Goal: Complete application form: Complete application form

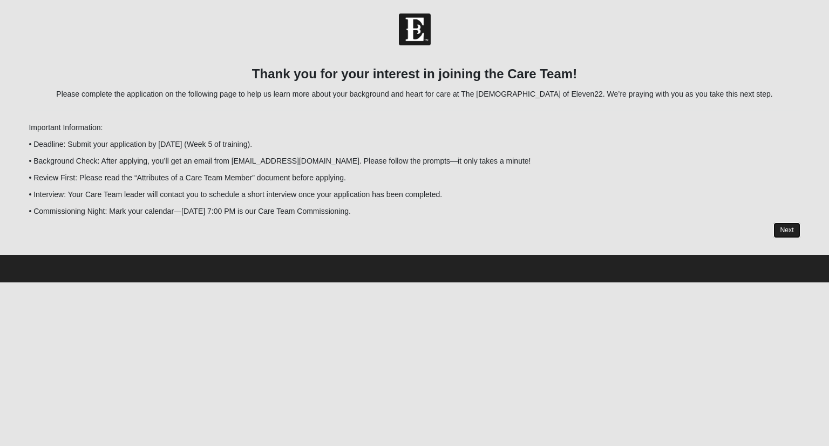
click at [787, 234] on link "Next" at bounding box center [787, 230] width 26 height 16
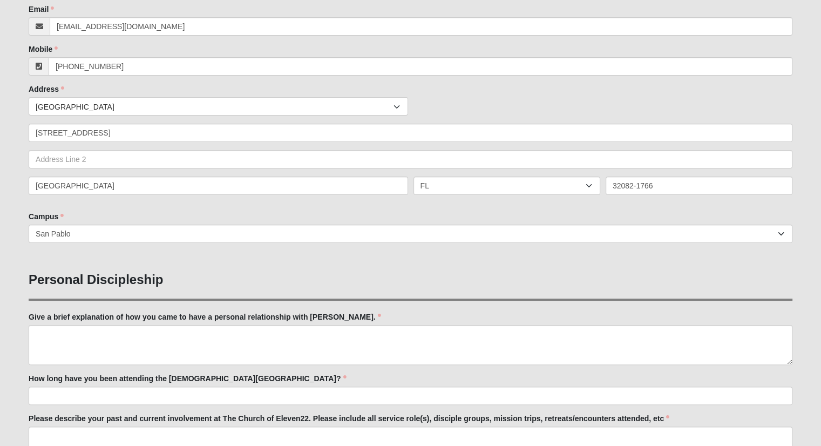
scroll to position [270, 0]
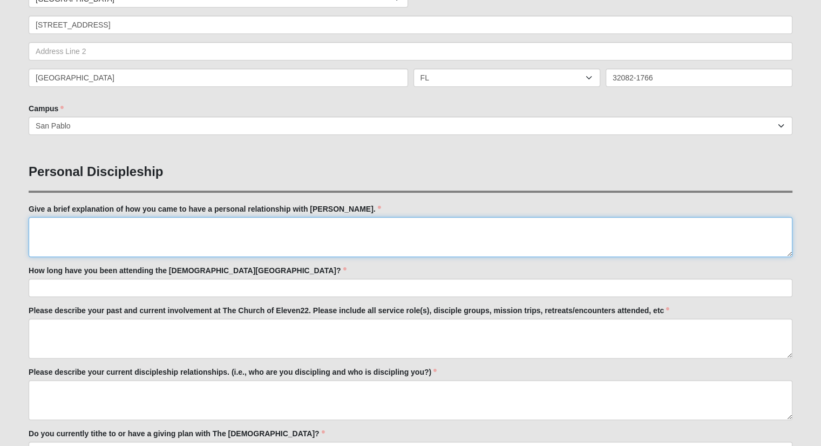
click at [77, 228] on textarea "Give a brief explanation of how you came to have a personal relationship with […" at bounding box center [411, 237] width 764 height 40
drag, startPoint x: 242, startPoint y: 229, endPoint x: 435, endPoint y: 244, distance: 193.3
click at [443, 248] on textarea "I have always known of [DEMOGRAPHIC_DATA] and [DEMOGRAPHIC_DATA] but he was a […" at bounding box center [411, 237] width 764 height 40
drag, startPoint x: 273, startPoint y: 228, endPoint x: 251, endPoint y: 224, distance: 22.6
click at [251, 224] on textarea "I have always known of [DEMOGRAPHIC_DATA] and [DEMOGRAPHIC_DATA] but he was a […" at bounding box center [411, 237] width 764 height 40
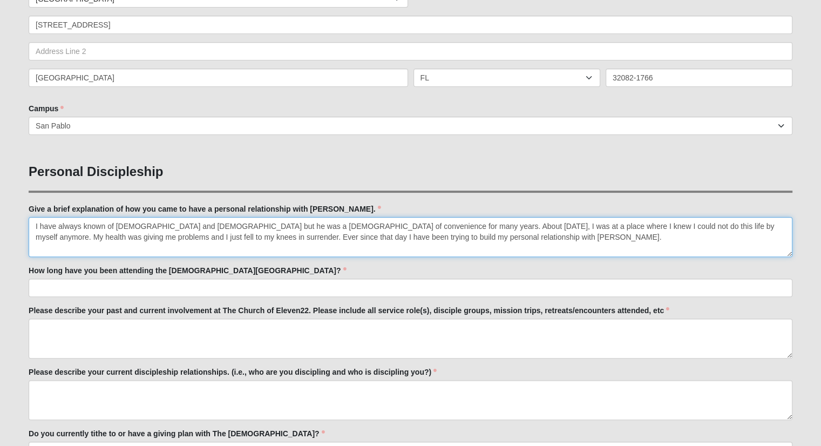
type textarea "I have always known of [DEMOGRAPHIC_DATA] and [DEMOGRAPHIC_DATA] but he was a […"
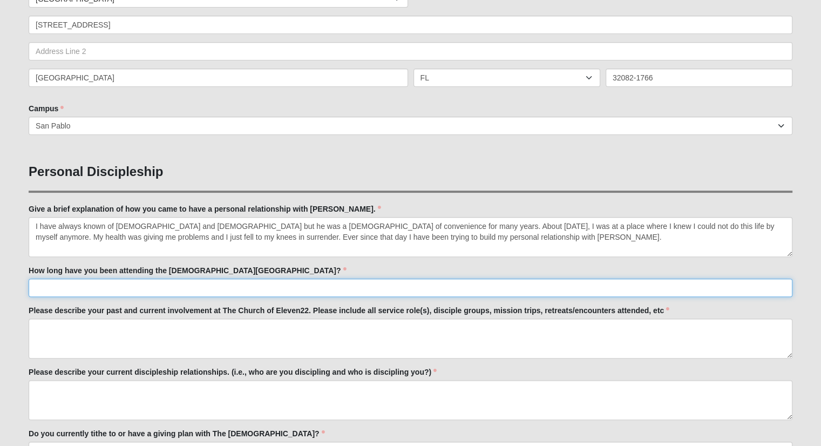
click at [55, 290] on input "How long have you been attending the [DEMOGRAPHIC_DATA][GEOGRAPHIC_DATA]?" at bounding box center [411, 288] width 764 height 18
type input "About 4 years"
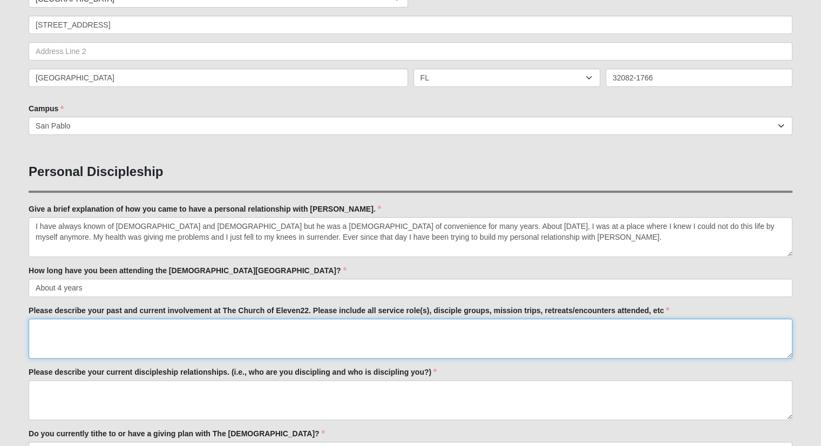
click at [54, 329] on textarea "Please describe your past and current involvement at The Church of Eleven22. Pl…" at bounding box center [411, 339] width 764 height 40
type textarea "I have served a couple of times. I have been in 3 disciple groups. 1st DG group…"
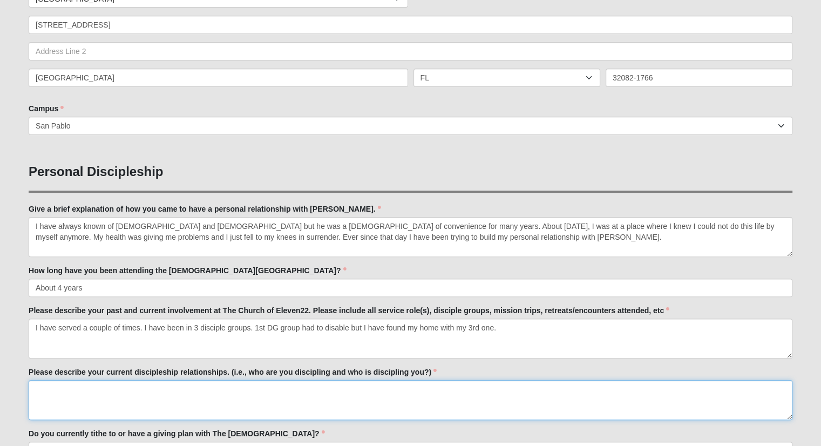
click at [51, 389] on textarea "Please describe your current discipleship relationships. (i.e., who are you dis…" at bounding box center [411, 400] width 764 height 40
type textarea "I"
drag, startPoint x: 268, startPoint y: 391, endPoint x: 410, endPoint y: 394, distance: 141.5
click at [441, 400] on textarea "Mrs.[PERSON_NAME] , [PERSON_NAME] , [PERSON_NAME] and my DG Group are all disci…" at bounding box center [411, 400] width 764 height 40
drag, startPoint x: 287, startPoint y: 389, endPoint x: 258, endPoint y: 388, distance: 29.7
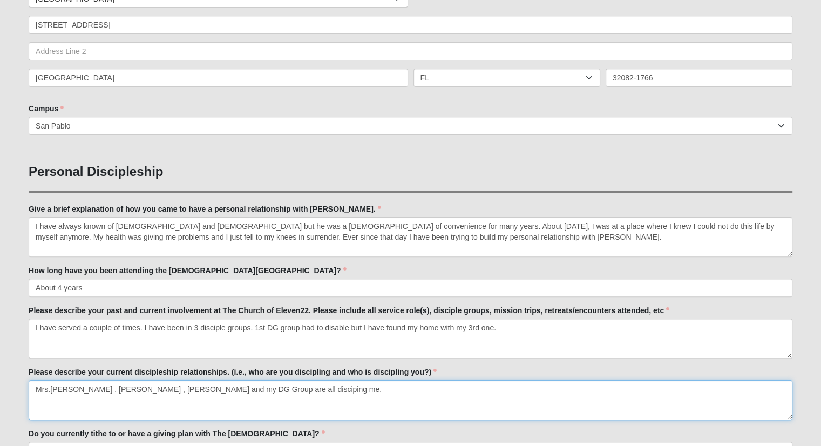
click at [258, 388] on textarea "Mrs.[PERSON_NAME] , [PERSON_NAME] , [PERSON_NAME] and my DG Group are all disci…" at bounding box center [411, 400] width 764 height 40
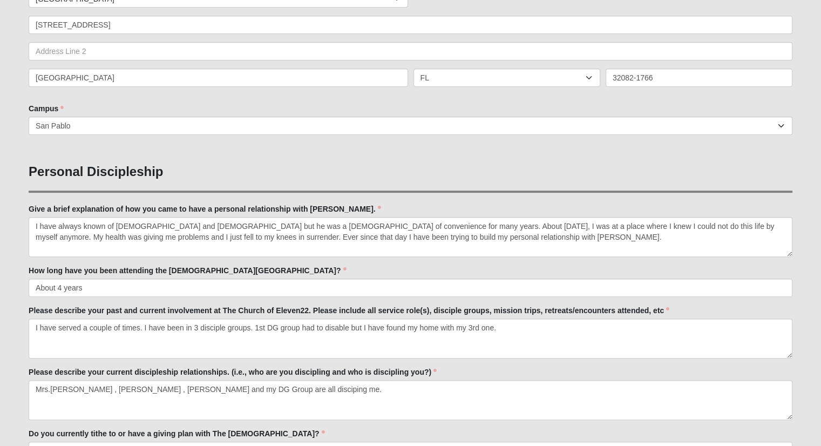
click at [295, 369] on label "Please describe your current discipleship relationships. (i.e., who are you dis…" at bounding box center [233, 372] width 408 height 11
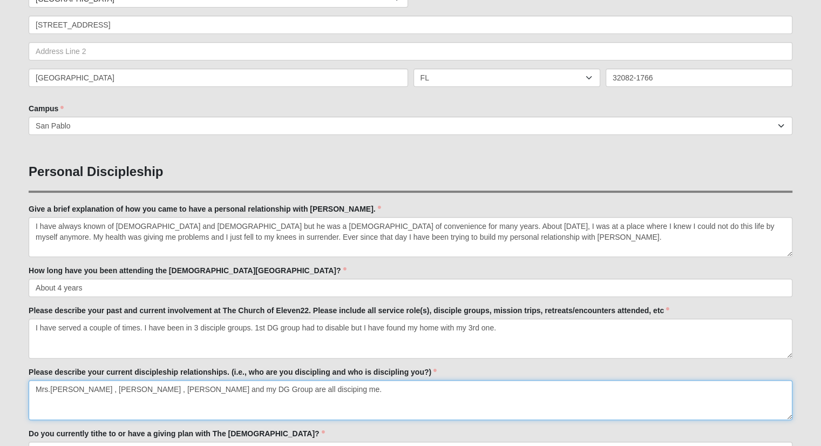
click at [295, 380] on textarea "Mrs.[PERSON_NAME] , [PERSON_NAME] , [PERSON_NAME] and my DG Group are all disci…" at bounding box center [411, 400] width 764 height 40
click at [333, 398] on textarea "Mrs.[PERSON_NAME] , [PERSON_NAME] , [PERSON_NAME] and my DG Group are all disci…" at bounding box center [411, 400] width 764 height 40
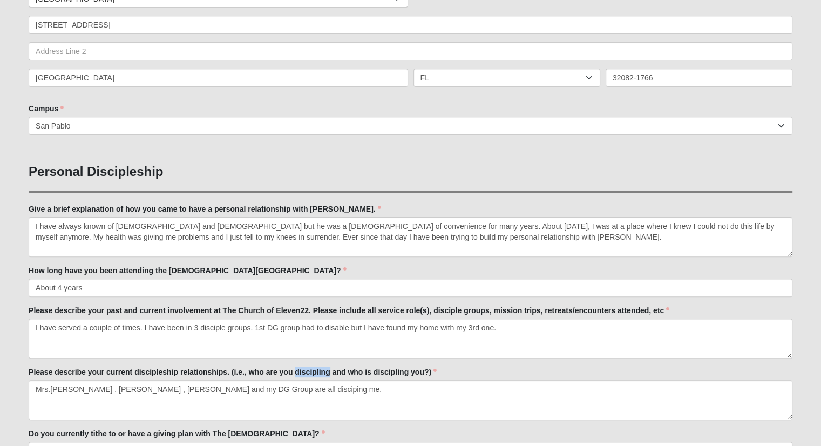
drag, startPoint x: 296, startPoint y: 370, endPoint x: 329, endPoint y: 373, distance: 33.1
click at [329, 373] on label "Please describe your current discipleship relationships. (i.e., who are you dis…" at bounding box center [233, 372] width 408 height 11
copy label "discipling"
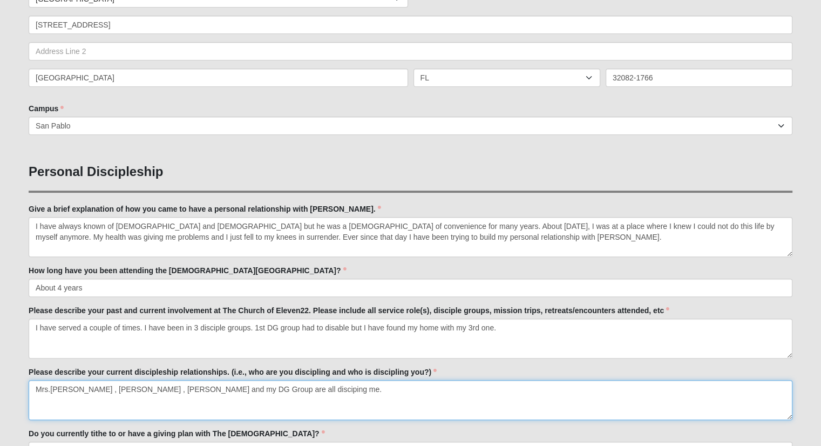
click at [268, 390] on textarea "Mrs.[PERSON_NAME] , [PERSON_NAME] , [PERSON_NAME] and my DG Group are all disci…" at bounding box center [411, 400] width 764 height 40
drag, startPoint x: 259, startPoint y: 387, endPoint x: 287, endPoint y: 389, distance: 28.2
click at [287, 389] on textarea "Mrs.[PERSON_NAME] , [PERSON_NAME] , [PERSON_NAME] and my DG Group are all disci…" at bounding box center [411, 400] width 764 height 40
paste textarea "l"
click at [310, 390] on textarea "Mrs.[PERSON_NAME] , [PERSON_NAME] , [PERSON_NAME] and my DG Group are all disci…" at bounding box center [411, 400] width 764 height 40
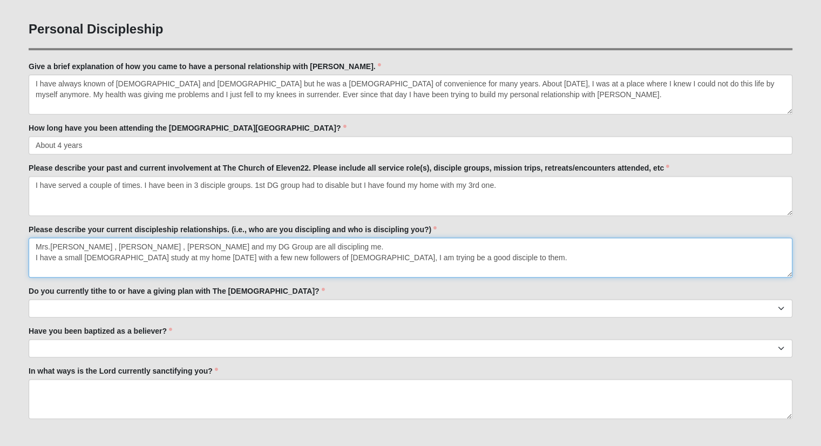
scroll to position [432, 0]
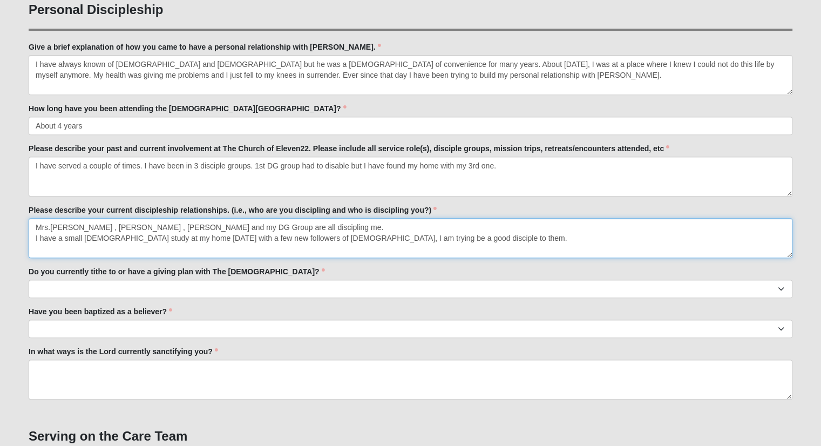
type textarea "Mrs.[PERSON_NAME] , [PERSON_NAME] , [PERSON_NAME] and my DG Group are all disci…"
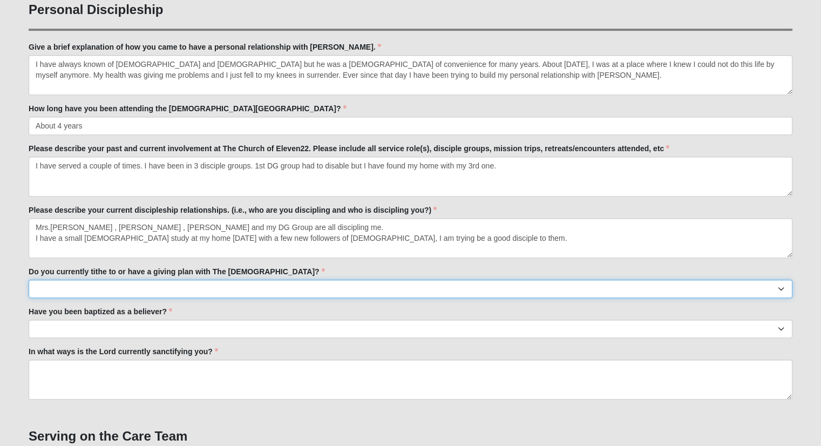
click at [60, 287] on select "No Yes" at bounding box center [411, 289] width 764 height 18
select select "True"
click at [29, 280] on select "No Yes" at bounding box center [411, 289] width 764 height 18
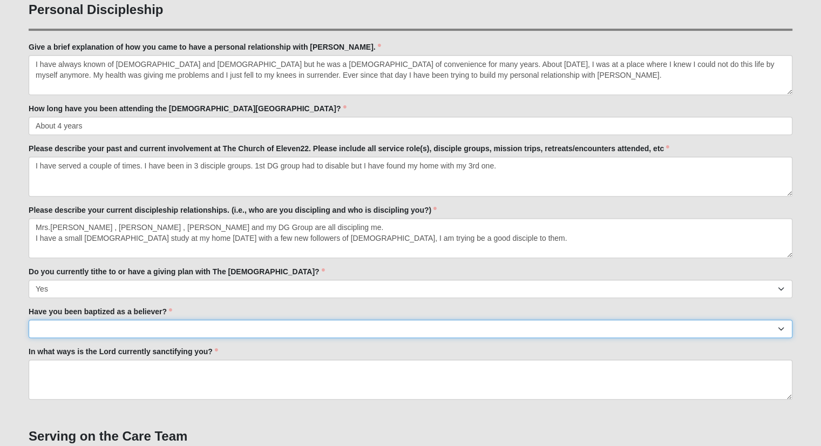
click at [64, 330] on select "No Yes" at bounding box center [411, 329] width 764 height 18
select select "True"
click at [29, 320] on select "No Yes" at bounding box center [411, 329] width 764 height 18
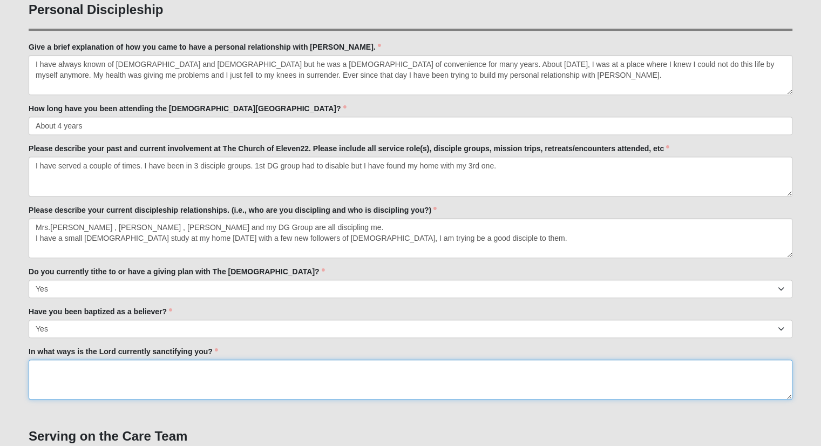
click at [71, 373] on textarea "In what ways is the Lord currently sanctifying you?" at bounding box center [411, 380] width 764 height 40
type textarea "I"
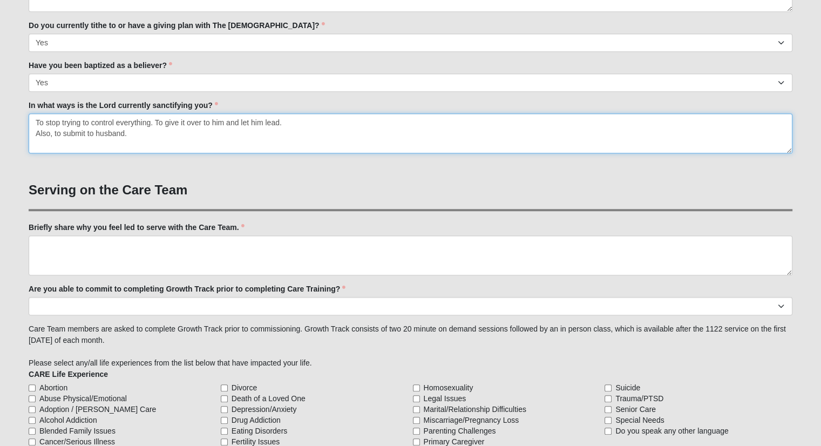
scroll to position [702, 0]
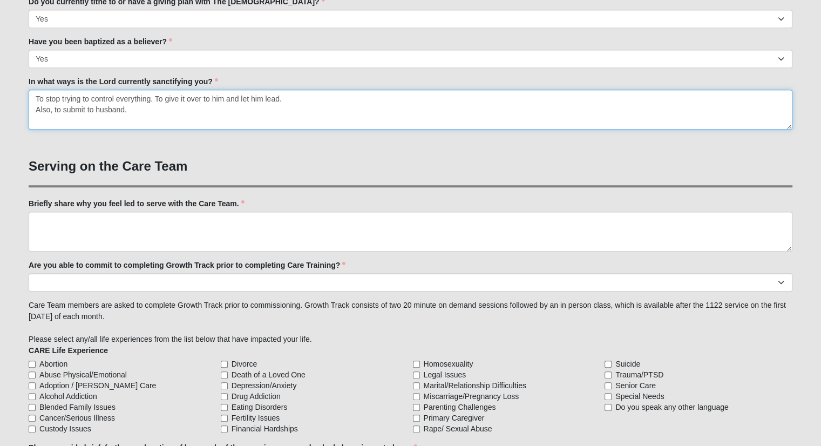
type textarea "To stop trying to control everything. To give it over to him and let him lead. …"
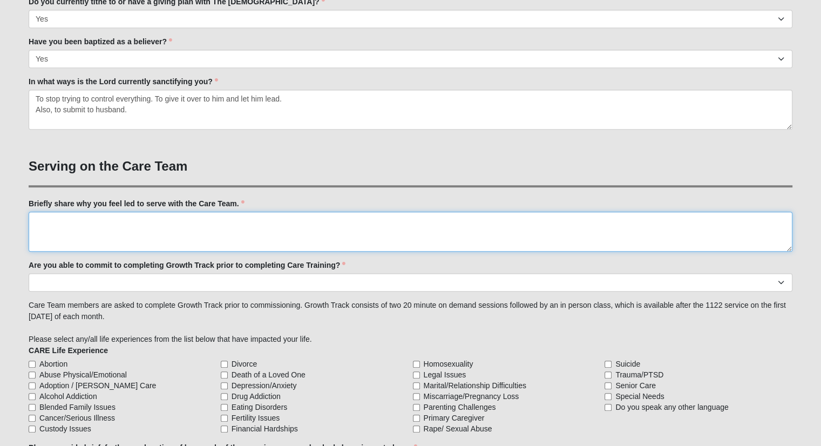
click at [50, 227] on textarea "Briefly share why you feel led to serve with the Care Team." at bounding box center [411, 232] width 764 height 40
type textarea "To pray for people. I am not sure what my next step is but I feel like I am bei…"
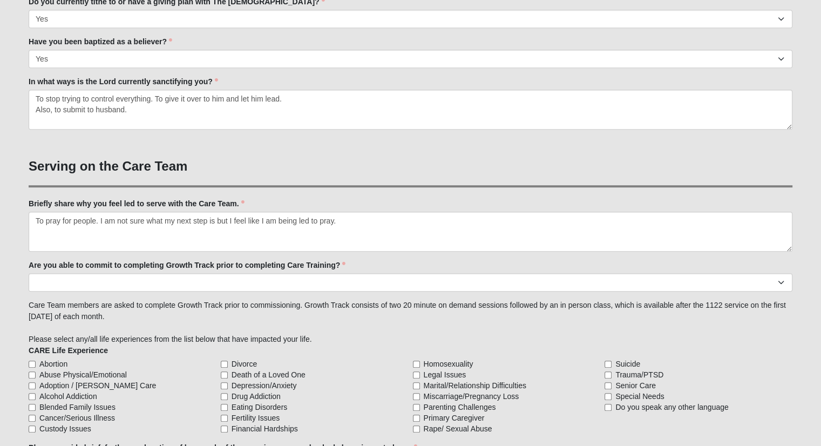
click at [58, 271] on div "Are you able to commit to completing Growth Track prior to completing Care Trai…" at bounding box center [411, 276] width 764 height 32
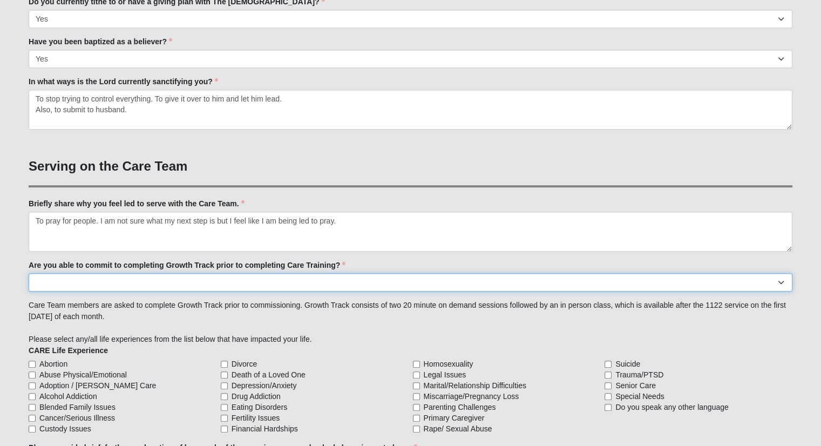
click at [57, 280] on select "Yes No Already Completed" at bounding box center [411, 282] width 764 height 18
select select "Yes"
click at [29, 273] on select "Yes No Already Completed" at bounding box center [411, 282] width 764 height 18
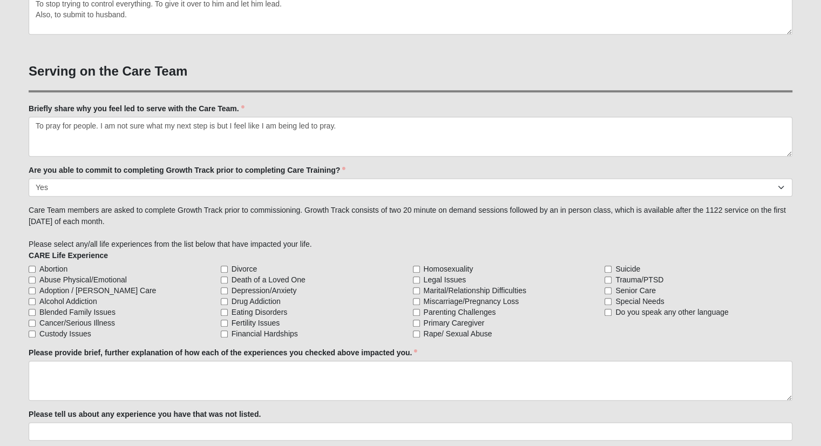
scroll to position [810, 0]
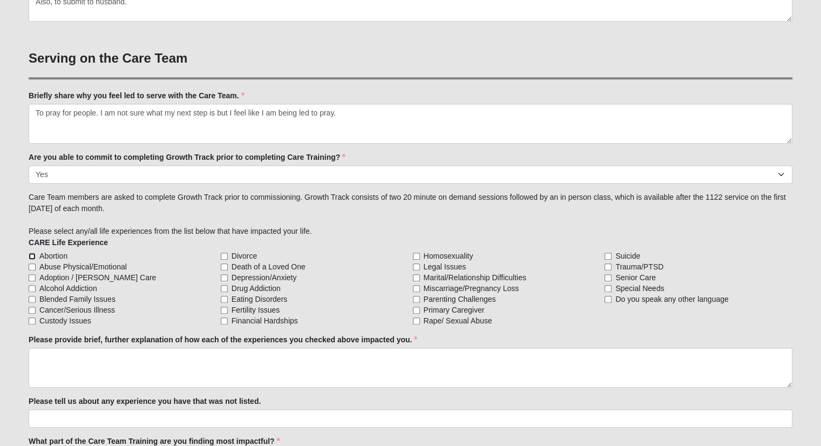
click at [32, 254] on input "Abortion" at bounding box center [32, 256] width 7 height 7
checkbox input "true"
click at [33, 297] on input "Blended Family Issues" at bounding box center [32, 299] width 7 height 7
checkbox input "true"
click at [33, 308] on input "Cancer/Serious Illness" at bounding box center [32, 310] width 7 height 7
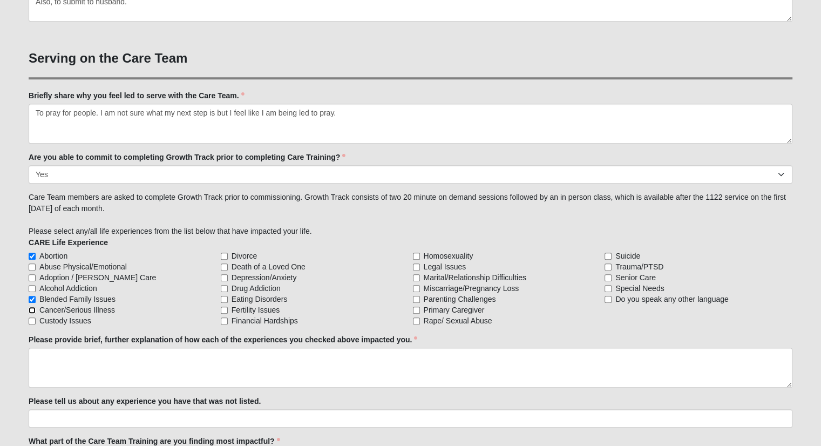
checkbox input "true"
click at [33, 288] on input "Alcohol Addiction" at bounding box center [32, 288] width 7 height 7
checkbox input "false"
click at [222, 254] on input "Divorce" at bounding box center [224, 256] width 7 height 7
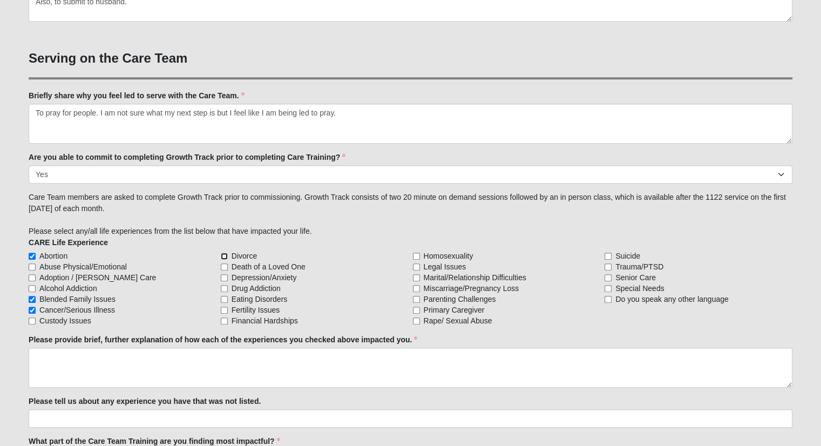
checkbox input "true"
click at [224, 265] on input "Death of a Loved One" at bounding box center [224, 267] width 7 height 7
checkbox input "true"
click at [225, 278] on input "Depression/Anxiety" at bounding box center [224, 277] width 7 height 7
checkbox input "true"
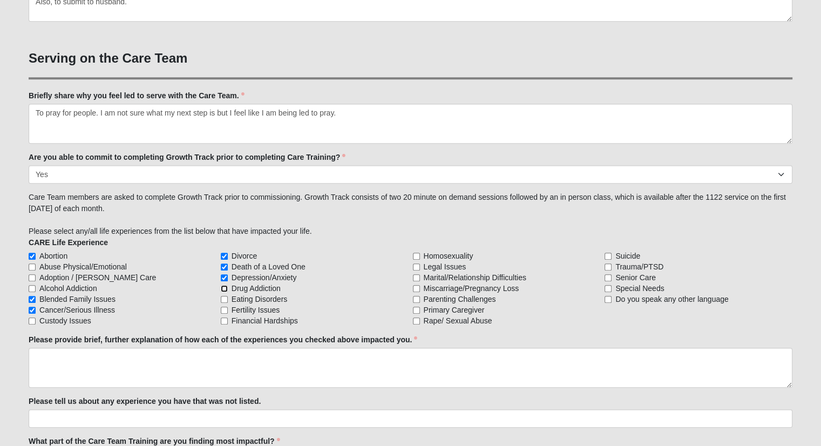
click at [223, 287] on input "Drug Addiction" at bounding box center [224, 288] width 7 height 7
checkbox input "true"
click at [223, 319] on input "Financial Hardships" at bounding box center [224, 320] width 7 height 7
checkbox input "true"
click at [417, 276] on input "Marital/Relationship Difficulties" at bounding box center [416, 277] width 7 height 7
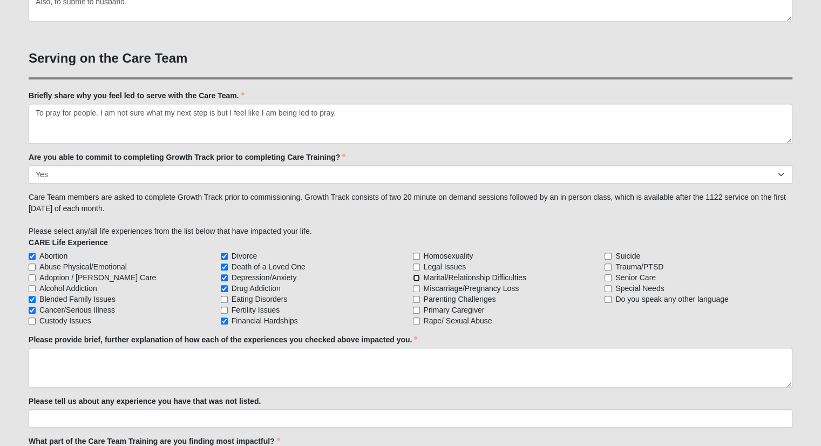
checkbox input "true"
click at [416, 297] on input "Parenting Challenges" at bounding box center [416, 299] width 7 height 7
checkbox input "true"
click at [608, 276] on input "Senior Care" at bounding box center [608, 277] width 7 height 7
checkbox input "true"
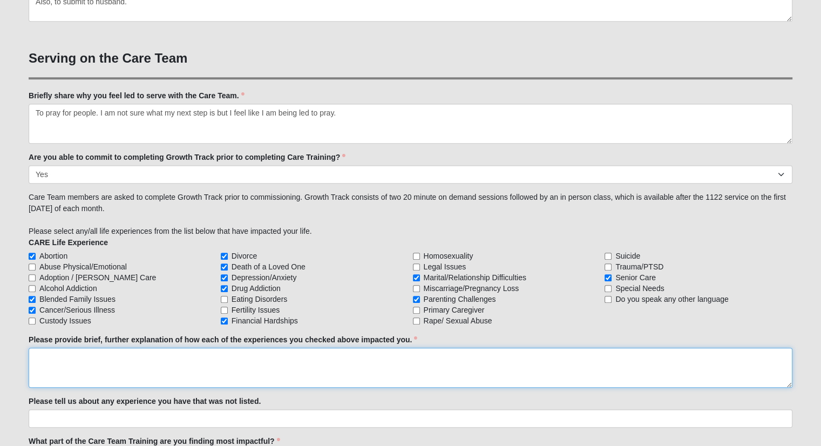
click at [69, 361] on textarea "Please provide brief, further explanation of how each of the experiences you ch…" at bounding box center [411, 368] width 764 height 40
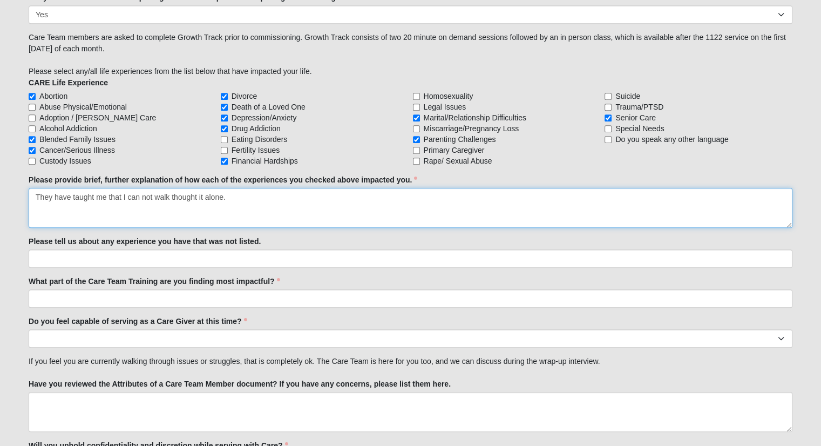
scroll to position [972, 0]
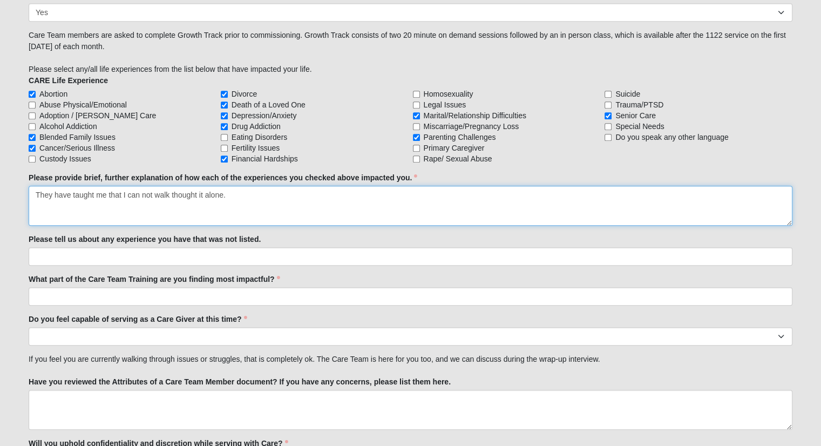
type textarea "They have taught me that I can not walk thought it alone."
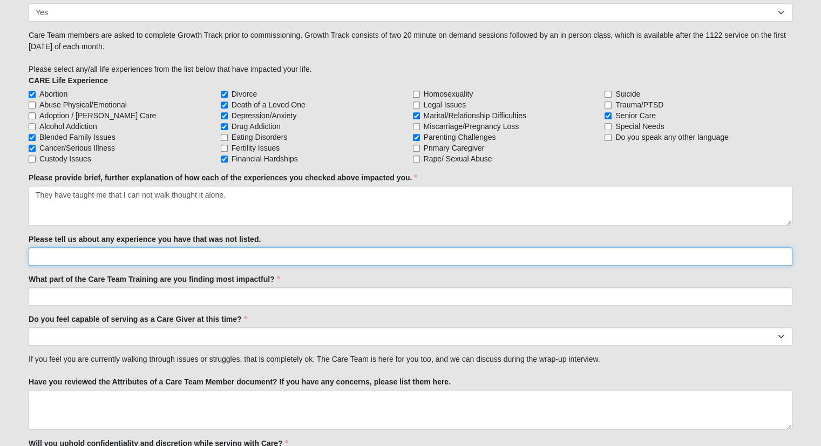
click at [66, 256] on input "Please tell us about any experience you have that was not listed." at bounding box center [411, 256] width 764 height 18
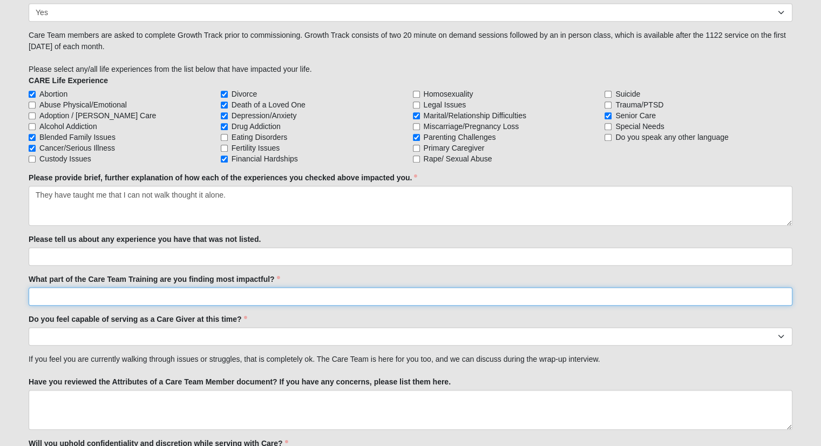
click at [57, 296] on input "What part of the Care Team Training are you finding most impactful?" at bounding box center [411, 296] width 764 height 18
type input "C"
type input "It is hard to pick one thing. I think finding a community that gives back in wa…"
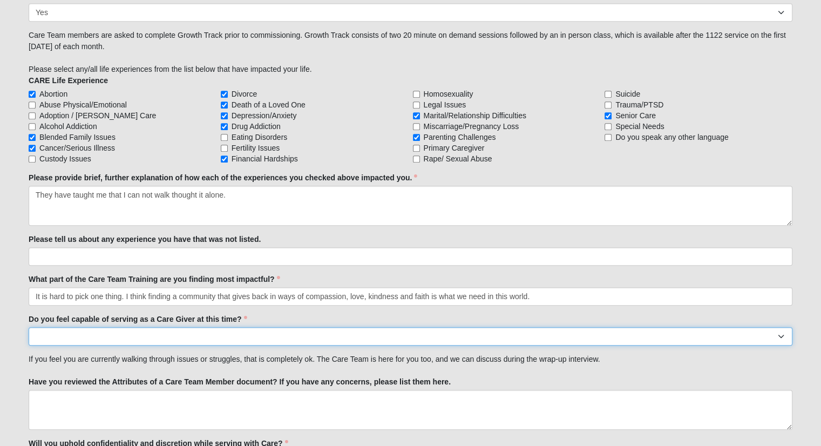
click at [57, 332] on select "No Yes" at bounding box center [411, 336] width 764 height 18
select select "True"
click at [29, 327] on select "No Yes" at bounding box center [411, 336] width 764 height 18
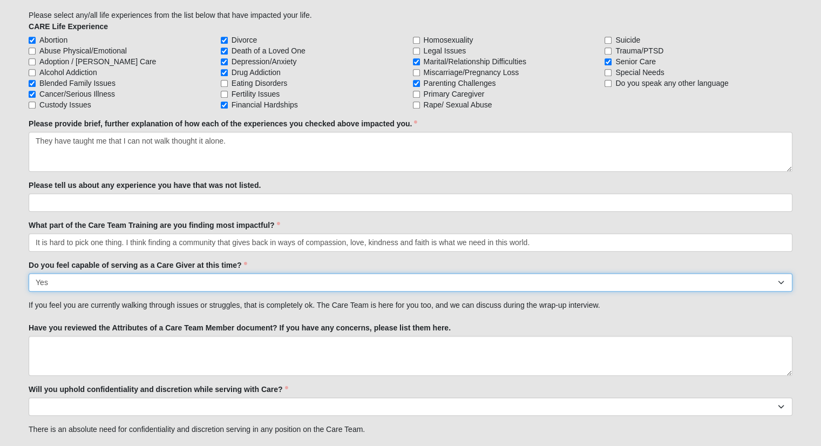
scroll to position [1080, 0]
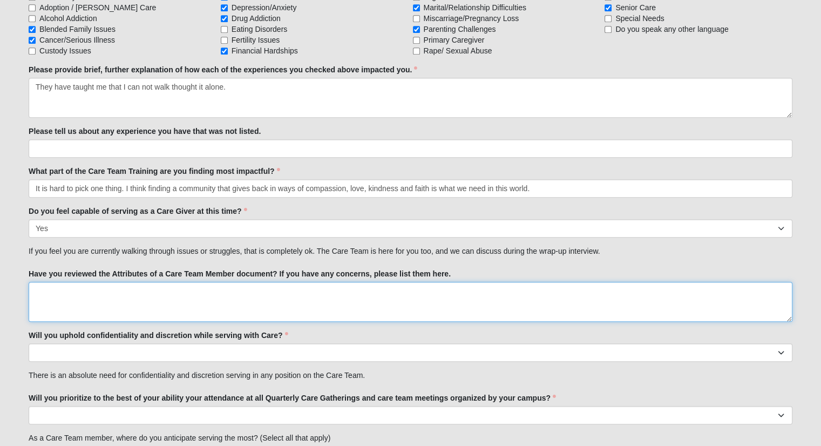
click at [40, 293] on textarea "Have you reviewed the Attributes of a Care Team Member document? If you have an…" at bounding box center [411, 302] width 764 height 40
type textarea "h"
type textarea "I have but I have no concerns."
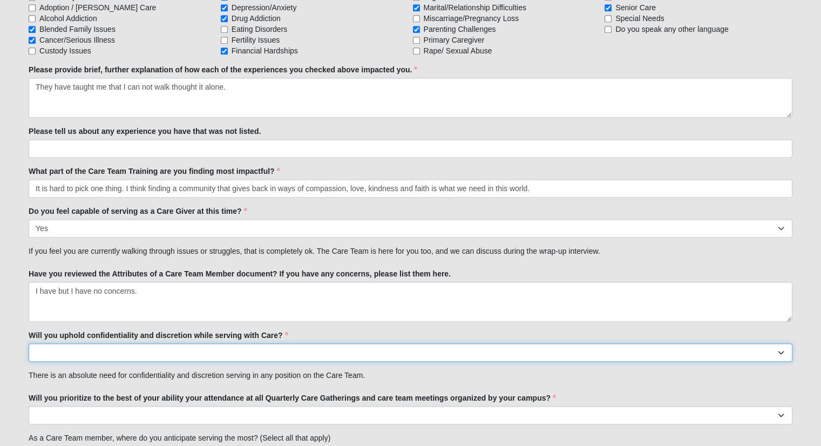
click at [73, 350] on select "No Yes" at bounding box center [411, 352] width 764 height 18
select select "True"
click at [29, 343] on select "No Yes" at bounding box center [411, 352] width 764 height 18
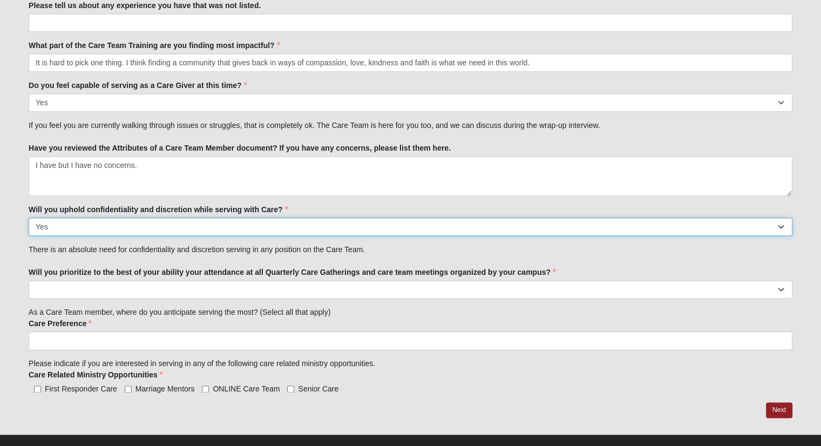
scroll to position [1220, 0]
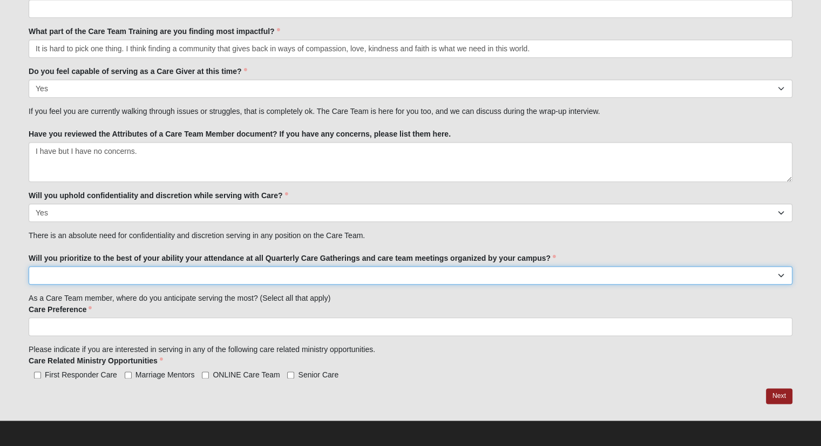
click at [85, 274] on select "No Yes" at bounding box center [411, 275] width 764 height 18
select select "True"
click at [29, 266] on select "No Yes" at bounding box center [411, 275] width 764 height 18
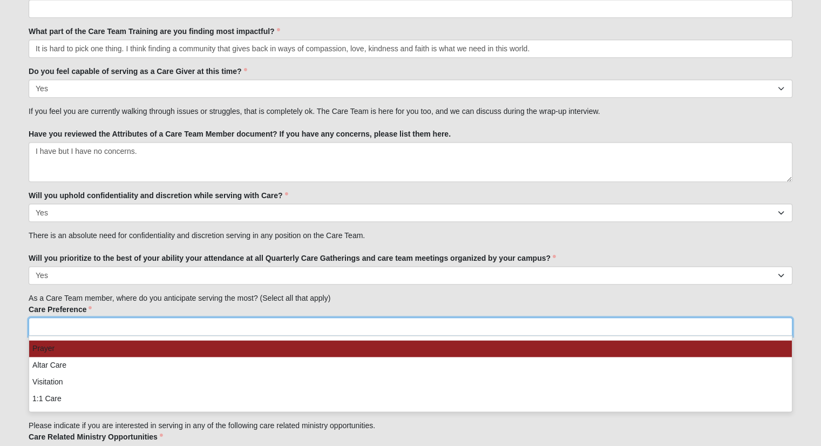
click at [61, 327] on input "search" at bounding box center [75, 326] width 92 height 17
click at [58, 344] on li "Prayer" at bounding box center [410, 348] width 763 height 17
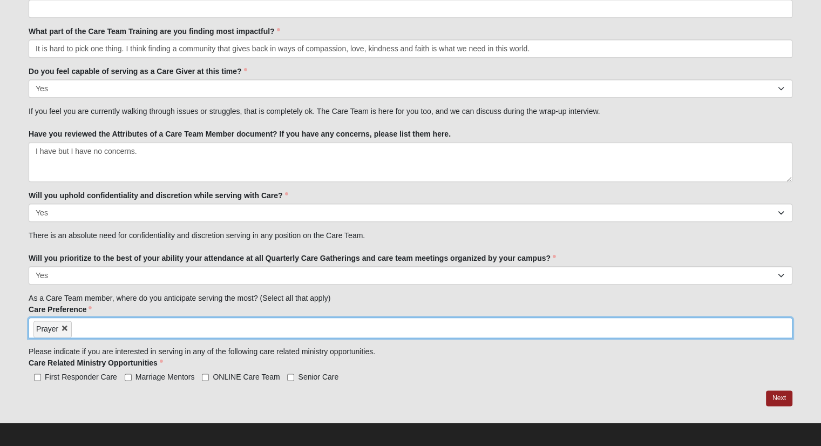
click at [85, 328] on input "search" at bounding box center [118, 326] width 92 height 17
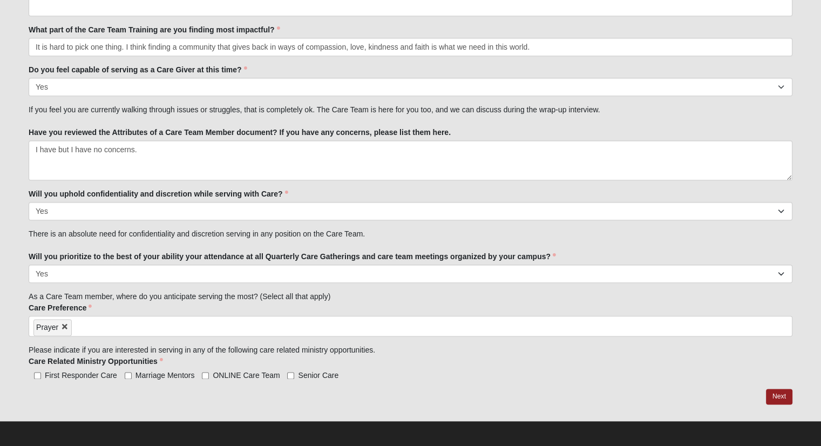
scroll to position [1222, 0]
click at [771, 394] on link "Next" at bounding box center [779, 396] width 26 height 16
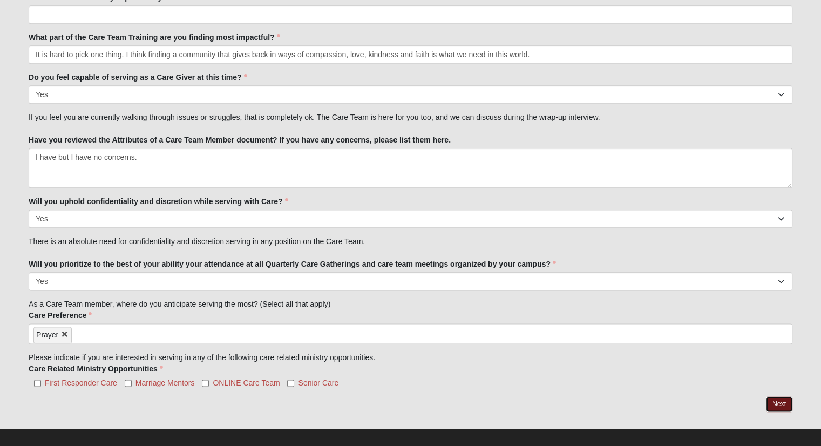
scroll to position [1264, 0]
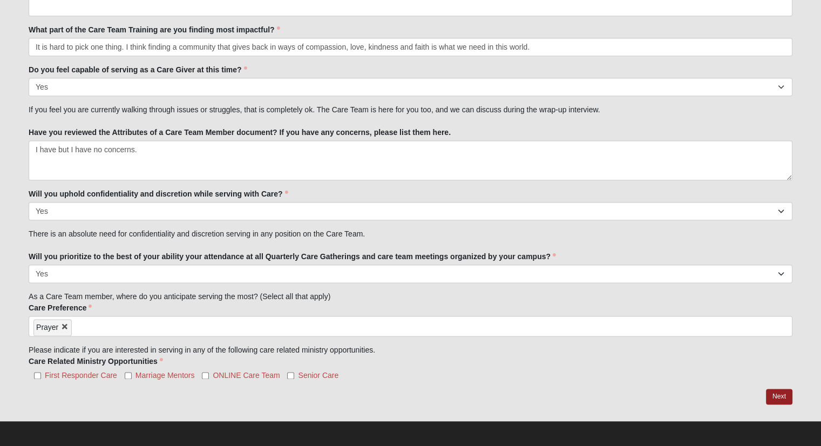
click at [294, 370] on label "Senior Care" at bounding box center [312, 375] width 51 height 11
click at [294, 372] on input "Senior Care" at bounding box center [290, 375] width 7 height 7
checkbox input "true"
click at [776, 393] on link "Next" at bounding box center [779, 397] width 26 height 16
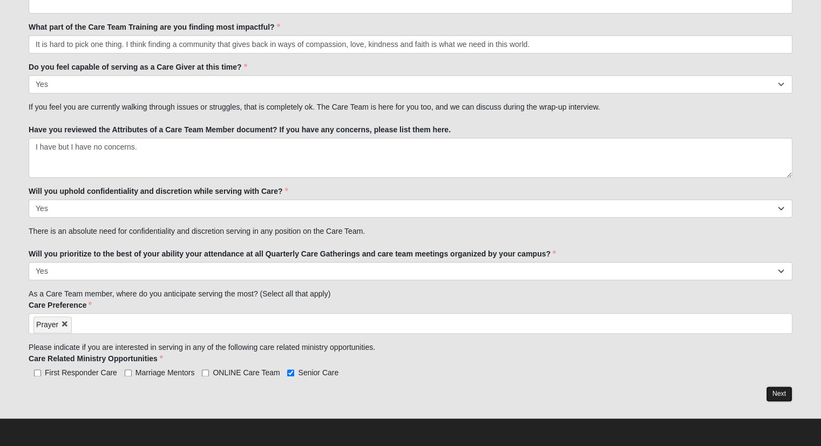
scroll to position [1222, 0]
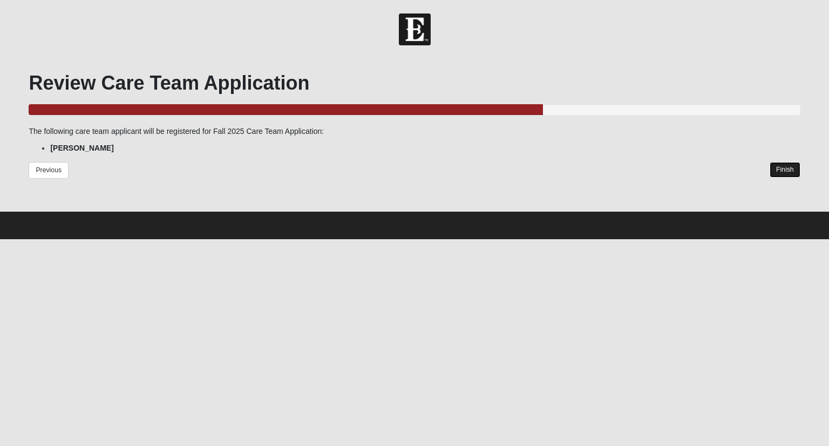
click at [781, 173] on link "Finish" at bounding box center [785, 170] width 31 height 16
